Goal: Information Seeking & Learning: Find specific fact

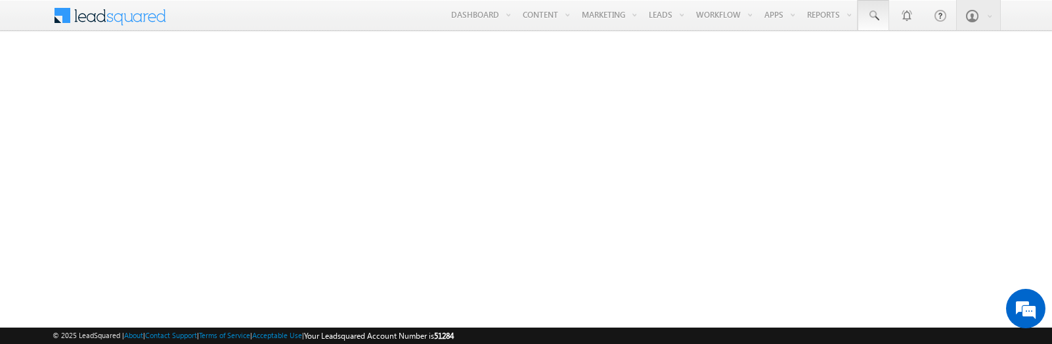
click at [873, 16] on span at bounding box center [873, 15] width 13 height 13
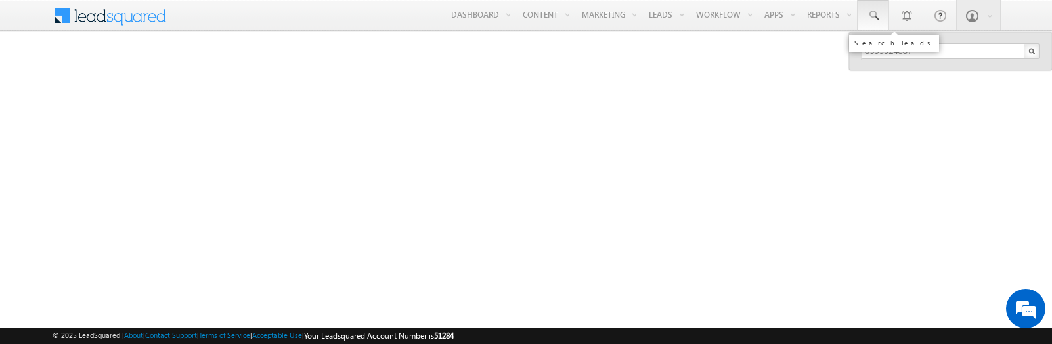
type input "8999924887"
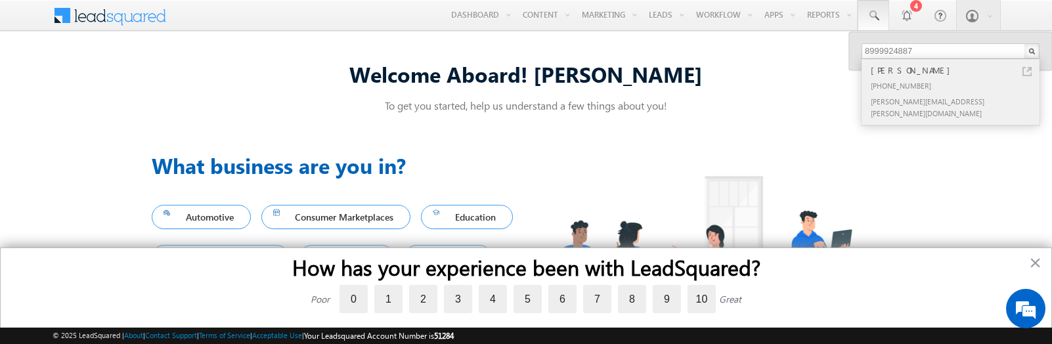
click at [956, 70] on div "[PERSON_NAME]" at bounding box center [956, 70] width 176 height 14
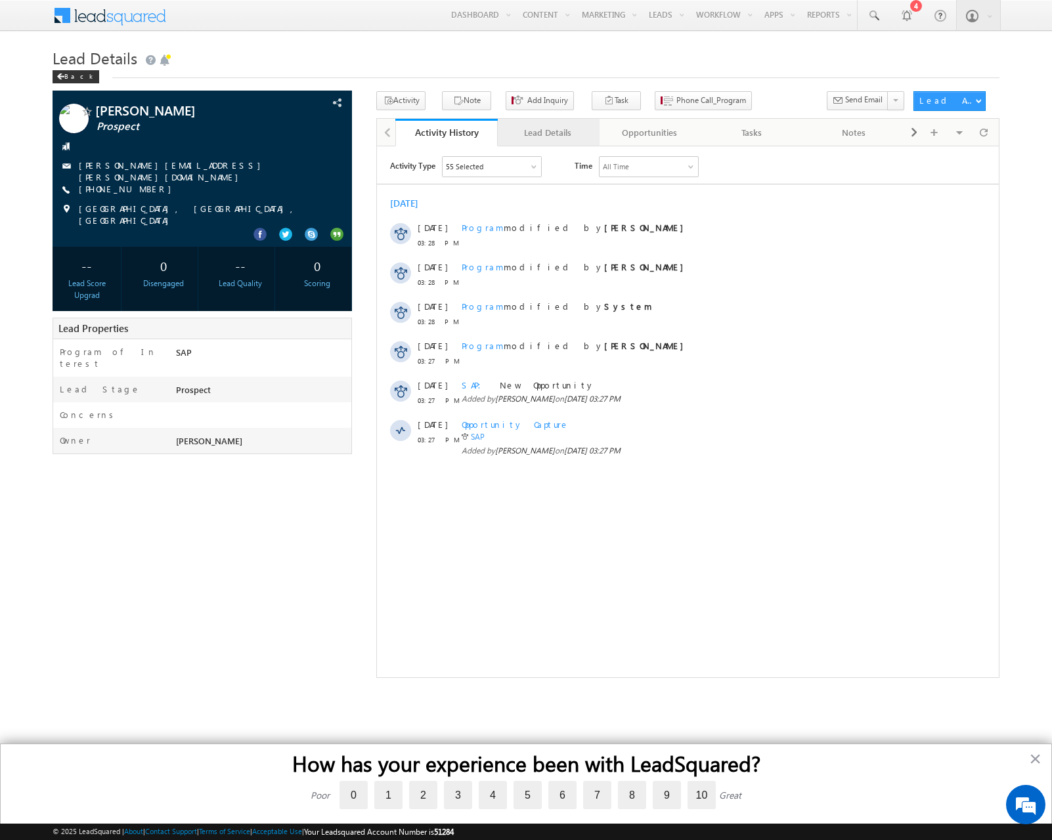
click at [548, 133] on div "Lead Details" at bounding box center [547, 133] width 79 height 16
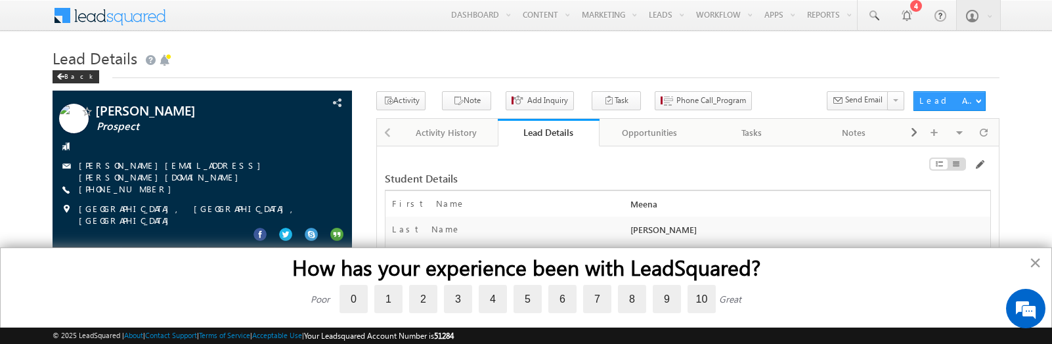
click at [1034, 264] on button "×" at bounding box center [1035, 262] width 12 height 21
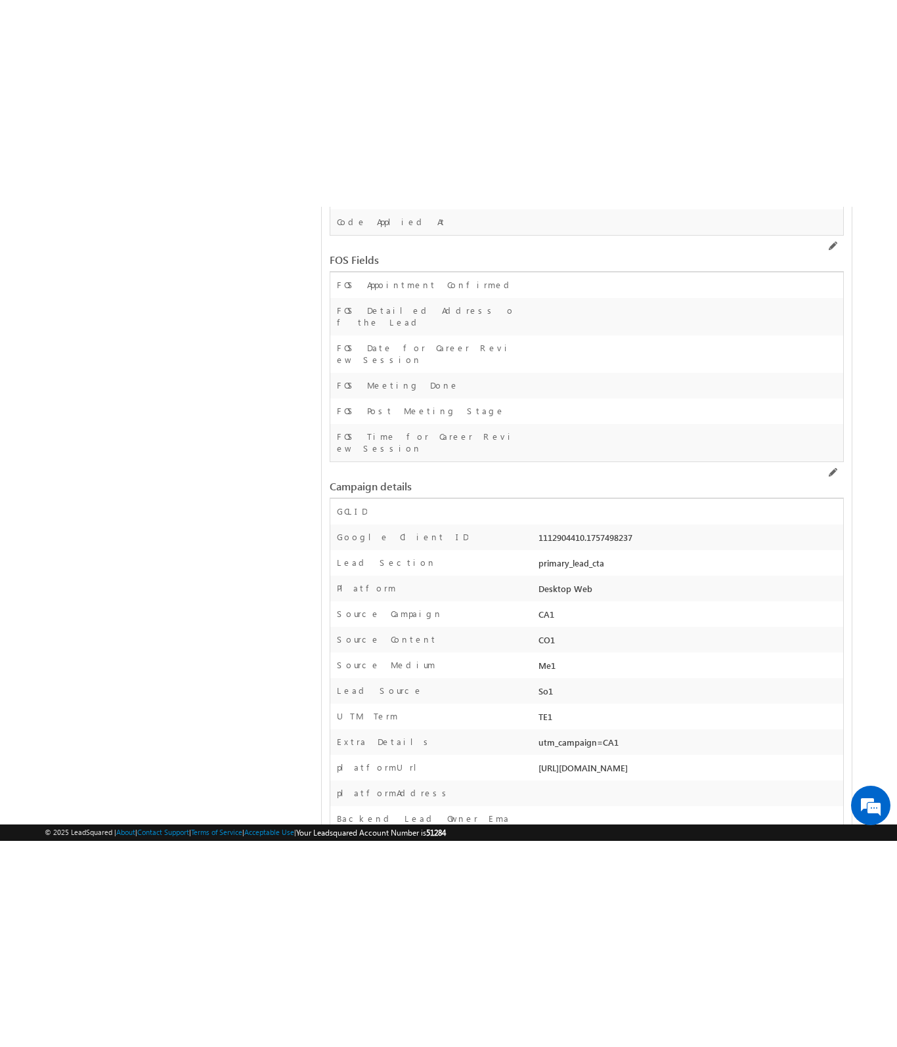
scroll to position [3305, 0]
